Goal: Communication & Community: Answer question/provide support

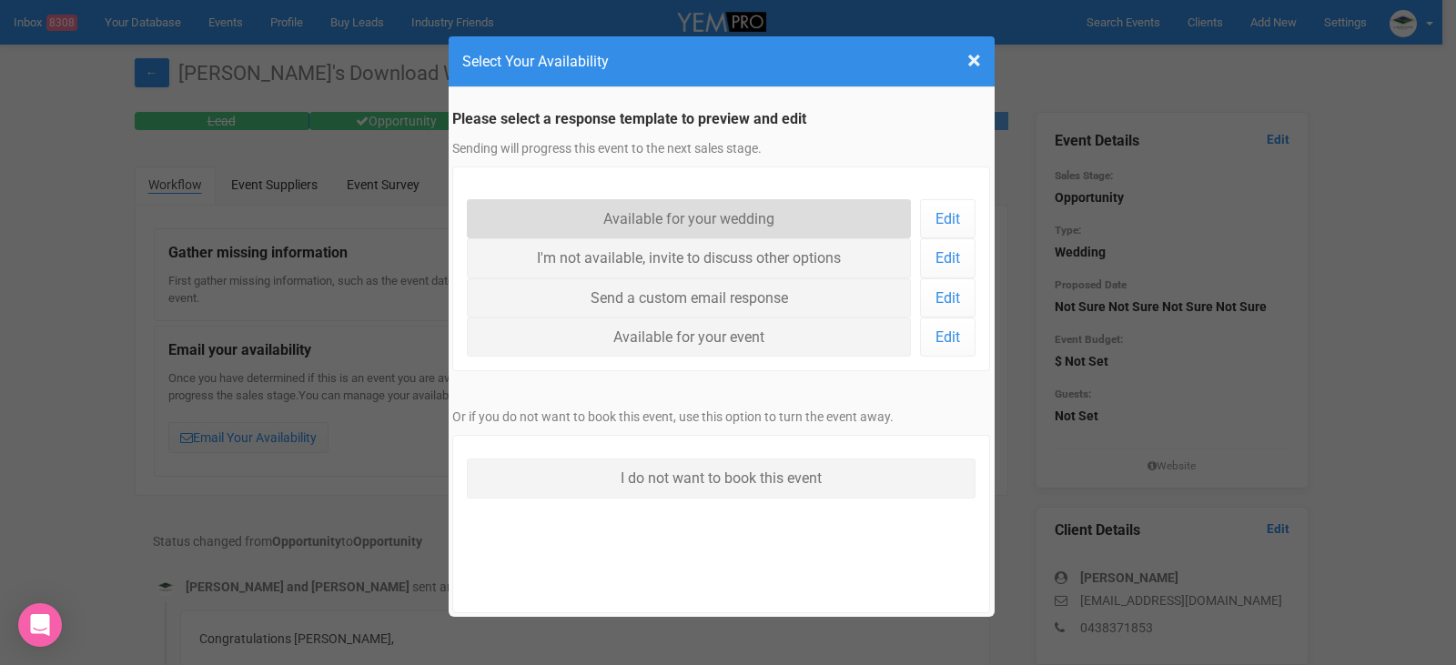
click at [699, 217] on link "Available for your wedding" at bounding box center [689, 218] width 445 height 39
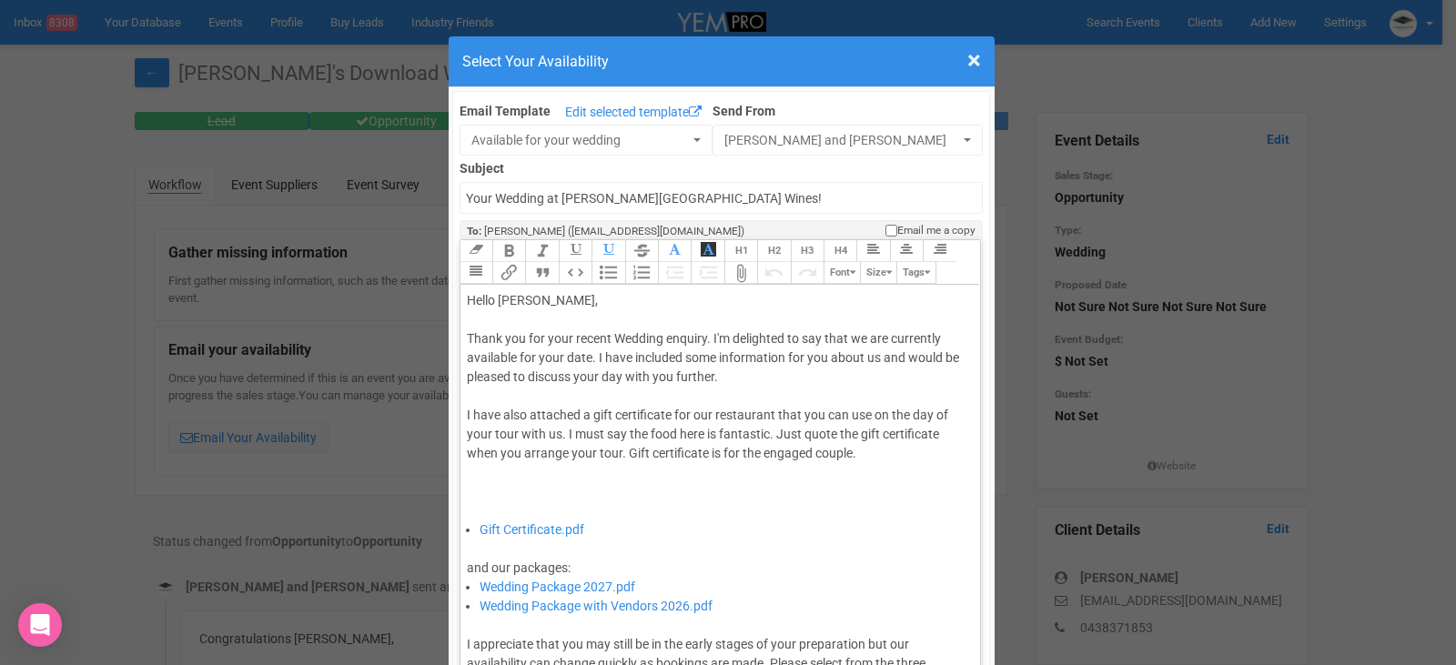
click at [586, 360] on div "Thank you for your recent Wedding enquiry. I'm delighted to say that we are cur…" at bounding box center [717, 424] width 501 height 191
click at [585, 355] on div "Thank you for your recent Wedding enquiry. I'm delighted to say that we are cur…" at bounding box center [717, 424] width 501 height 191
click at [587, 359] on div "Thank you for your recent Wedding enquiry. I'm delighted to say that we are cur…" at bounding box center [717, 424] width 501 height 191
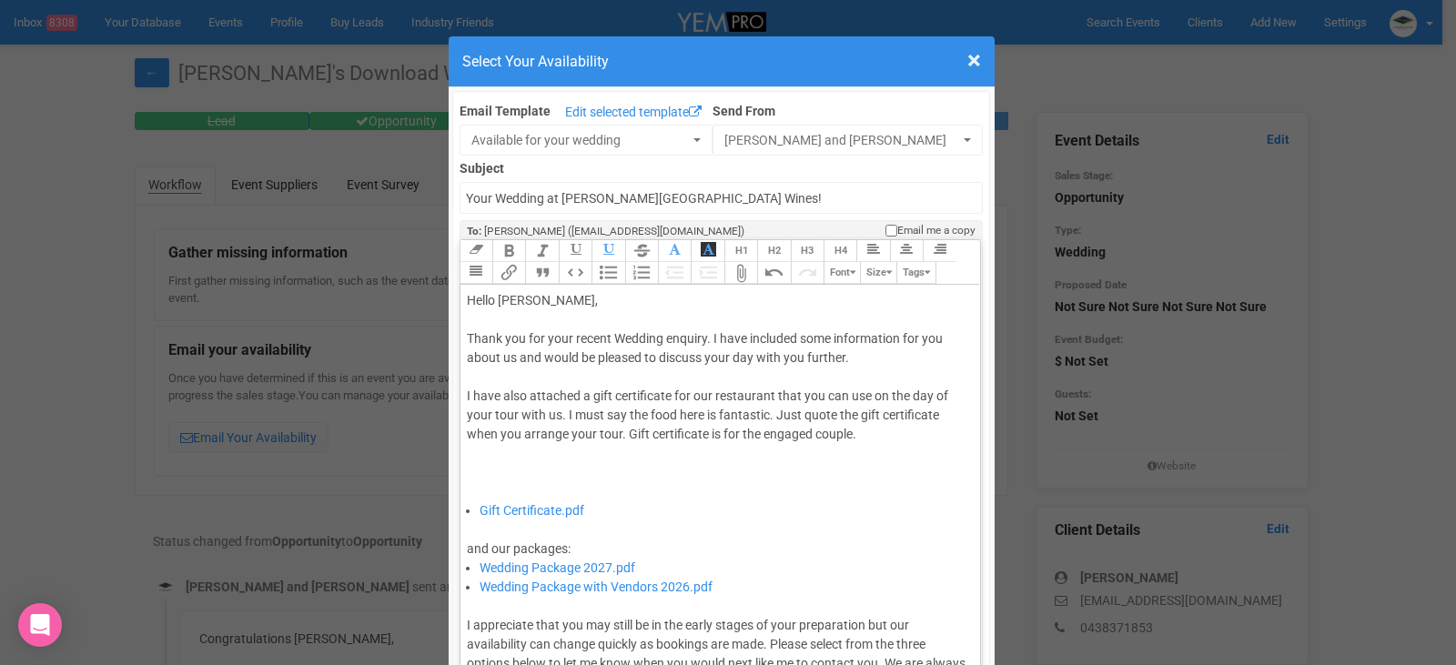
type trix-editor "<div>Hello [PERSON_NAME],&nbsp;</div><div><br></div><div>Thank you for your rec…"
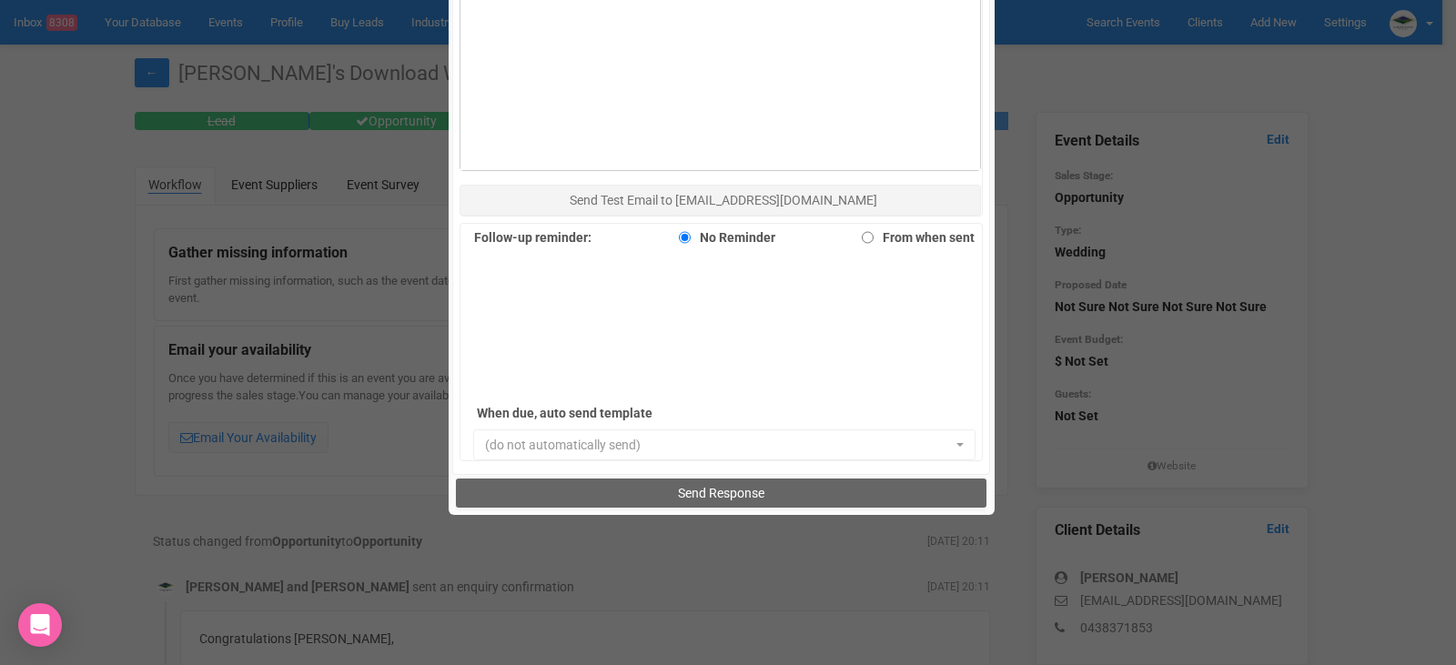
scroll to position [1251, 0]
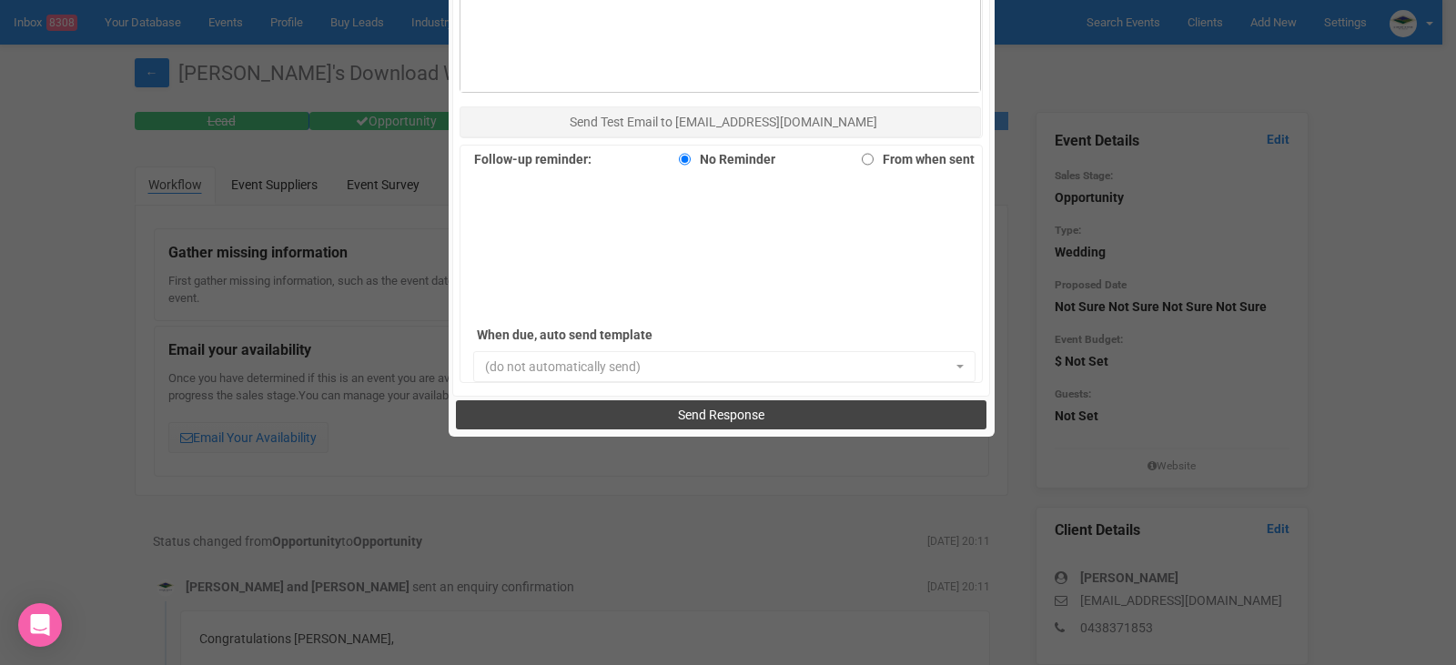
click at [730, 419] on span "Send Response" at bounding box center [721, 415] width 86 height 15
